Goal: Task Accomplishment & Management: Use online tool/utility

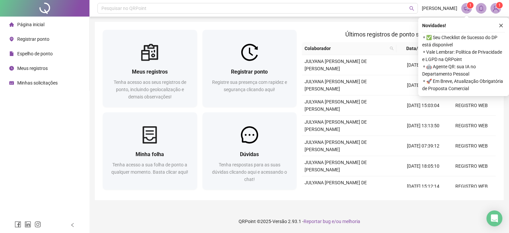
click at [502, 26] on icon "close" at bounding box center [501, 25] width 5 height 5
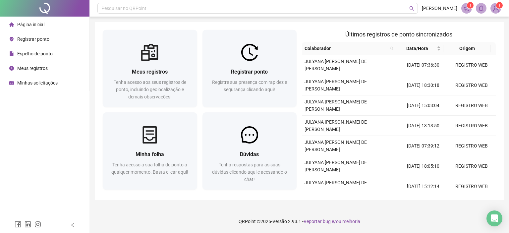
click at [498, 13] on span "1" at bounding box center [496, 8] width 11 height 11
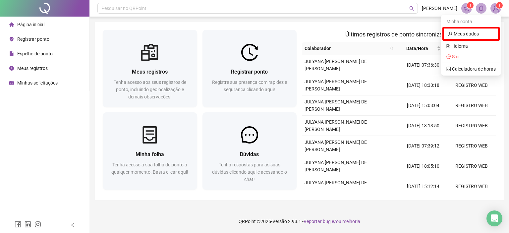
click at [498, 10] on img at bounding box center [496, 8] width 10 height 10
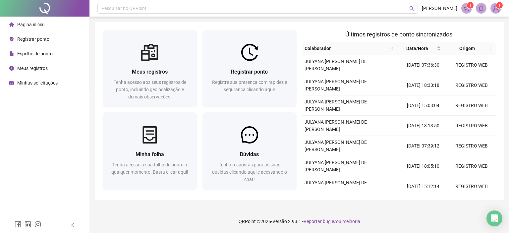
drag, startPoint x: 496, startPoint y: 10, endPoint x: 492, endPoint y: 21, distance: 11.6
click at [496, 10] on img at bounding box center [496, 8] width 10 height 10
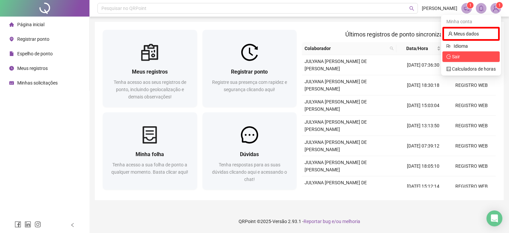
click at [462, 57] on span "Sair" at bounding box center [471, 56] width 49 height 7
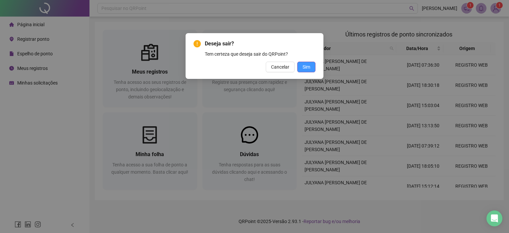
click at [304, 69] on span "Sim" at bounding box center [307, 66] width 8 height 7
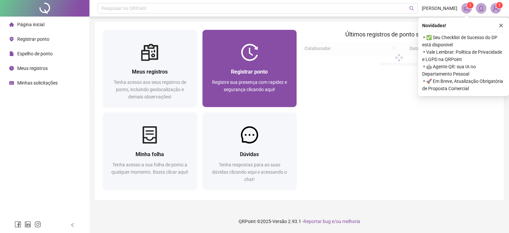
click at [278, 89] on div "Registre sua presença com rapidez e segurança clicando aqui!" at bounding box center [250, 90] width 79 height 22
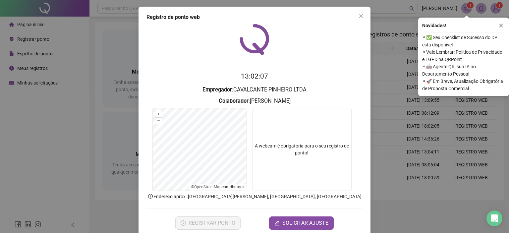
click at [360, 16] on icon "close" at bounding box center [361, 15] width 5 height 5
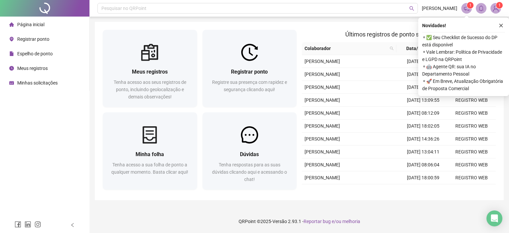
click at [358, 18] on div "Pesquisar no QRPoint [PERSON_NAME] 1 1 Meus registros Tenha acesso aos seus reg…" at bounding box center [300, 116] width 420 height 233
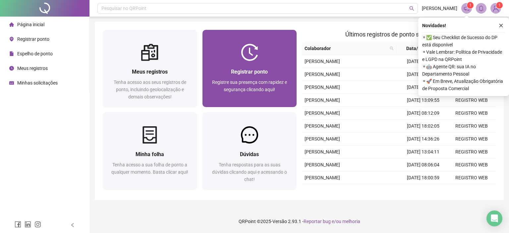
click at [277, 67] on div "Registrar ponto Registre sua presença com rapidez e segurança clicando aqui!" at bounding box center [250, 84] width 95 height 46
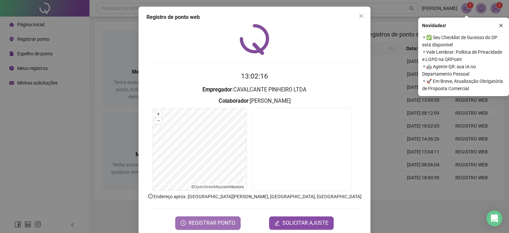
click at [203, 225] on span "REGISTRAR PONTO" at bounding box center [212, 223] width 47 height 8
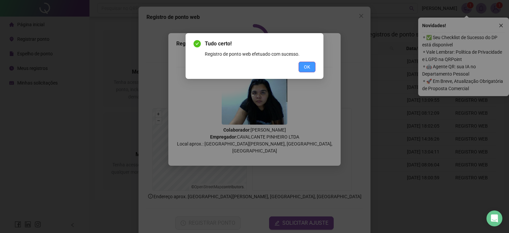
click at [307, 71] on button "OK" at bounding box center [307, 67] width 17 height 11
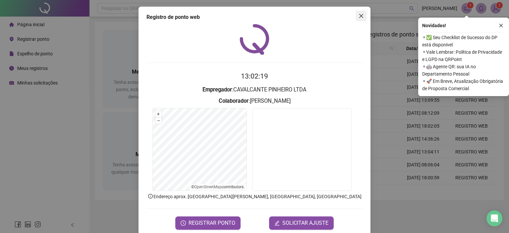
click at [360, 17] on icon "close" at bounding box center [362, 16] width 4 height 4
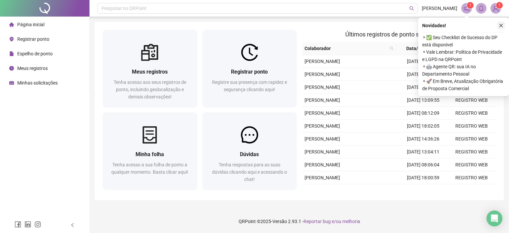
click at [500, 24] on icon "close" at bounding box center [501, 25] width 5 height 5
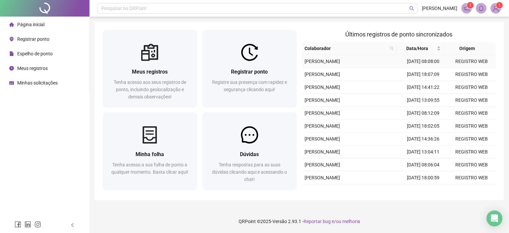
click at [463, 59] on td "REGISTRO WEB" at bounding box center [472, 61] width 48 height 13
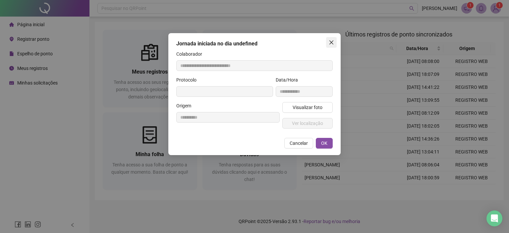
type input "**********"
click at [330, 38] on button "Close" at bounding box center [331, 42] width 11 height 11
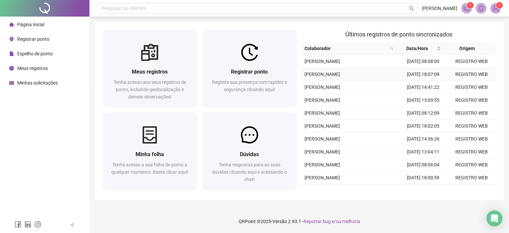
click at [462, 81] on td "REGISTRO WEB" at bounding box center [472, 74] width 48 height 13
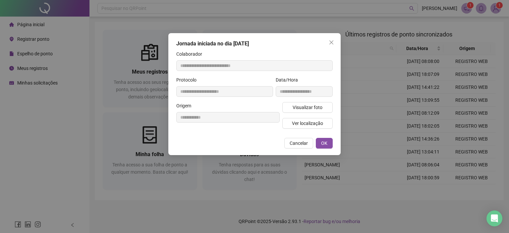
type input "**********"
click at [304, 103] on button "Visualizar foto" at bounding box center [308, 107] width 50 height 11
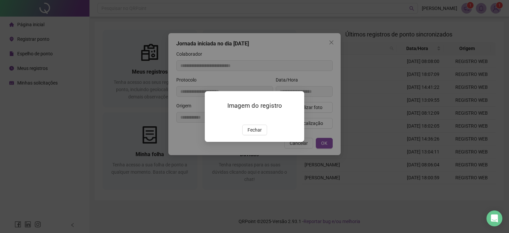
click at [332, 41] on div "Imagem do registro Fechar" at bounding box center [254, 116] width 509 height 233
click at [257, 134] on span "Fechar" at bounding box center [255, 129] width 14 height 7
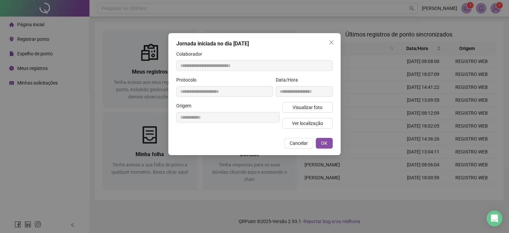
click at [334, 38] on button "Close" at bounding box center [331, 42] width 11 height 11
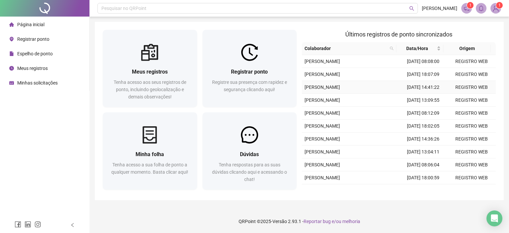
click at [468, 94] on td "REGISTRO WEB" at bounding box center [472, 87] width 48 height 13
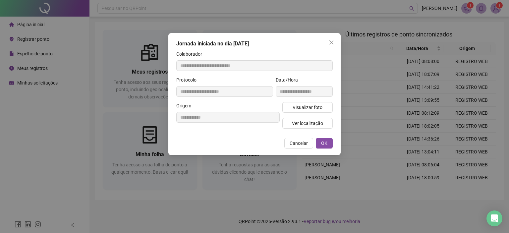
type input "**********"
click at [307, 108] on span "Visualizar foto" at bounding box center [308, 107] width 30 height 7
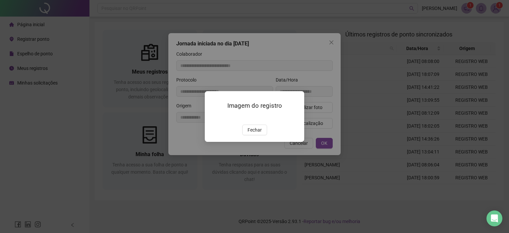
drag, startPoint x: 258, startPoint y: 150, endPoint x: 277, endPoint y: 138, distance: 22.6
click at [259, 134] on span "Fechar" at bounding box center [255, 129] width 14 height 7
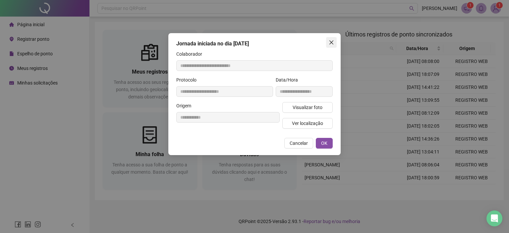
click at [331, 43] on icon "close" at bounding box center [331, 42] width 5 height 5
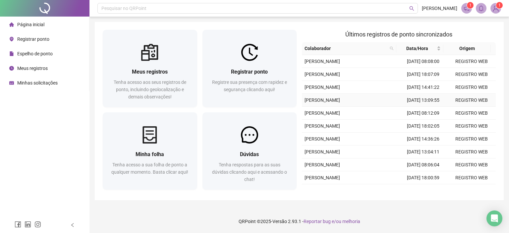
click at [464, 107] on td "REGISTRO WEB" at bounding box center [472, 100] width 48 height 13
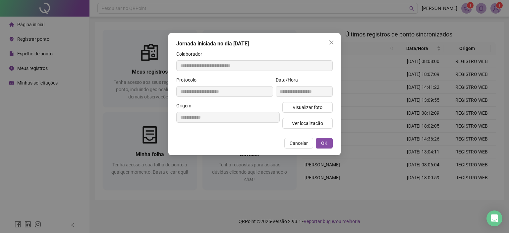
type input "**********"
click at [309, 106] on span "Visualizar foto" at bounding box center [308, 107] width 30 height 7
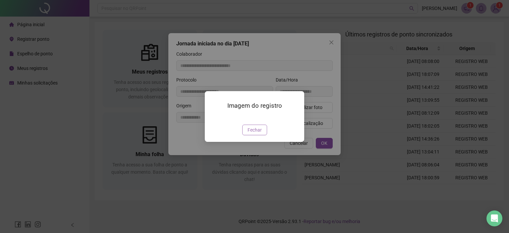
click at [257, 134] on span "Fechar" at bounding box center [255, 129] width 14 height 7
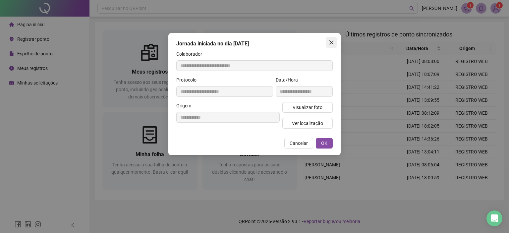
click at [332, 38] on button "Close" at bounding box center [331, 42] width 11 height 11
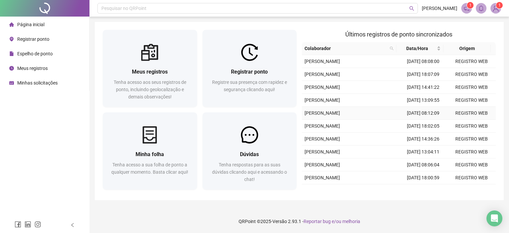
click at [469, 120] on td "REGISTRO WEB" at bounding box center [472, 113] width 48 height 13
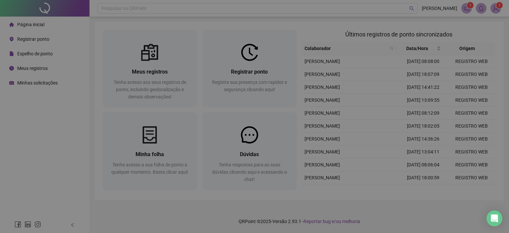
type input "**********"
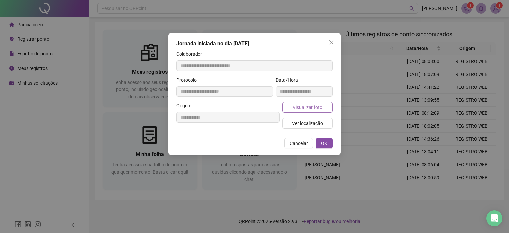
click at [305, 106] on span "Visualizar foto" at bounding box center [308, 107] width 30 height 7
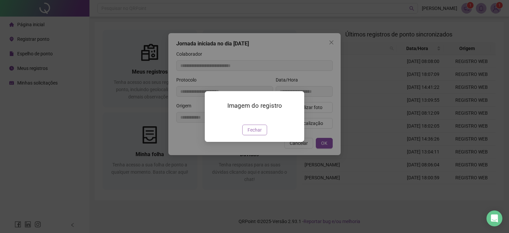
click at [254, 134] on span "Fechar" at bounding box center [255, 129] width 14 height 7
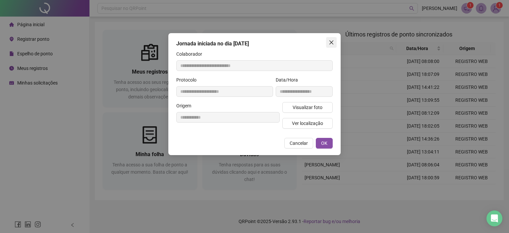
click at [330, 41] on icon "close" at bounding box center [331, 42] width 5 height 5
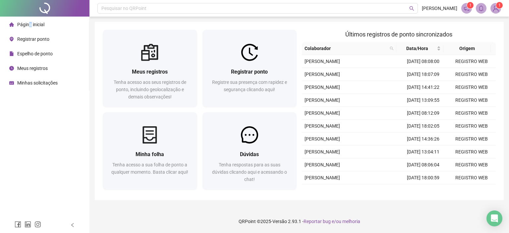
click at [29, 27] on span "Página inicial" at bounding box center [30, 24] width 27 height 5
click at [488, 0] on header "Pesquisar no QRPoint [PERSON_NAME] 1 1" at bounding box center [300, 8] width 420 height 17
click at [495, 7] on img at bounding box center [496, 8] width 10 height 10
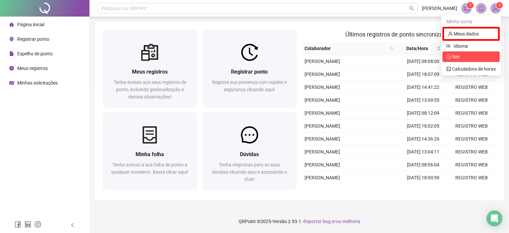
click at [458, 58] on span "Sair" at bounding box center [456, 56] width 8 height 5
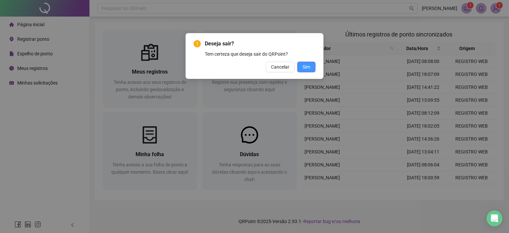
click at [301, 65] on button "Sim" at bounding box center [307, 67] width 18 height 11
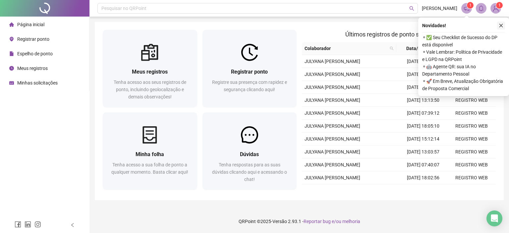
click at [501, 26] on icon "close" at bounding box center [501, 25] width 5 height 5
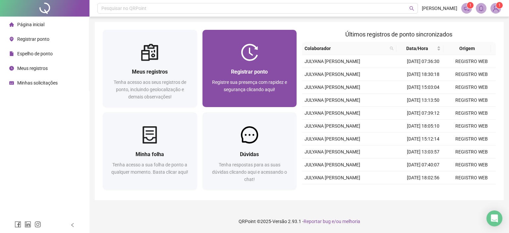
click at [252, 88] on span "Registre sua presença com rapidez e segurança clicando aqui!" at bounding box center [249, 86] width 75 height 13
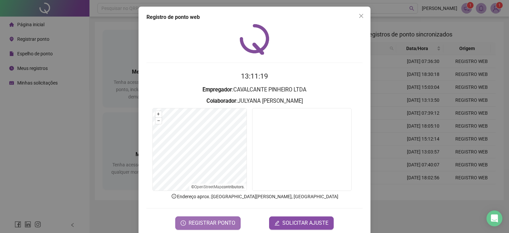
click at [228, 222] on span "REGISTRAR PONTO" at bounding box center [212, 223] width 47 height 8
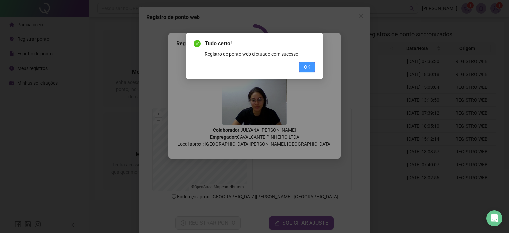
click at [308, 66] on span "OK" at bounding box center [307, 66] width 6 height 7
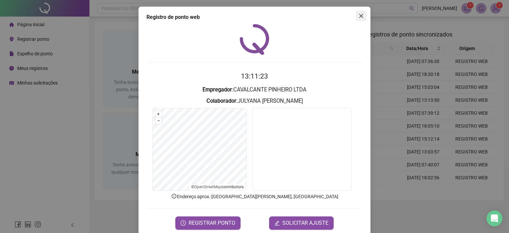
click at [357, 11] on button "Close" at bounding box center [361, 16] width 11 height 11
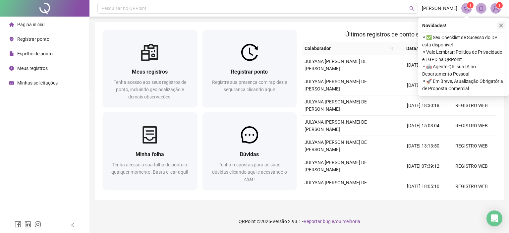
click at [503, 24] on icon "close" at bounding box center [502, 26] width 4 height 4
